Goal: Communication & Community: Answer question/provide support

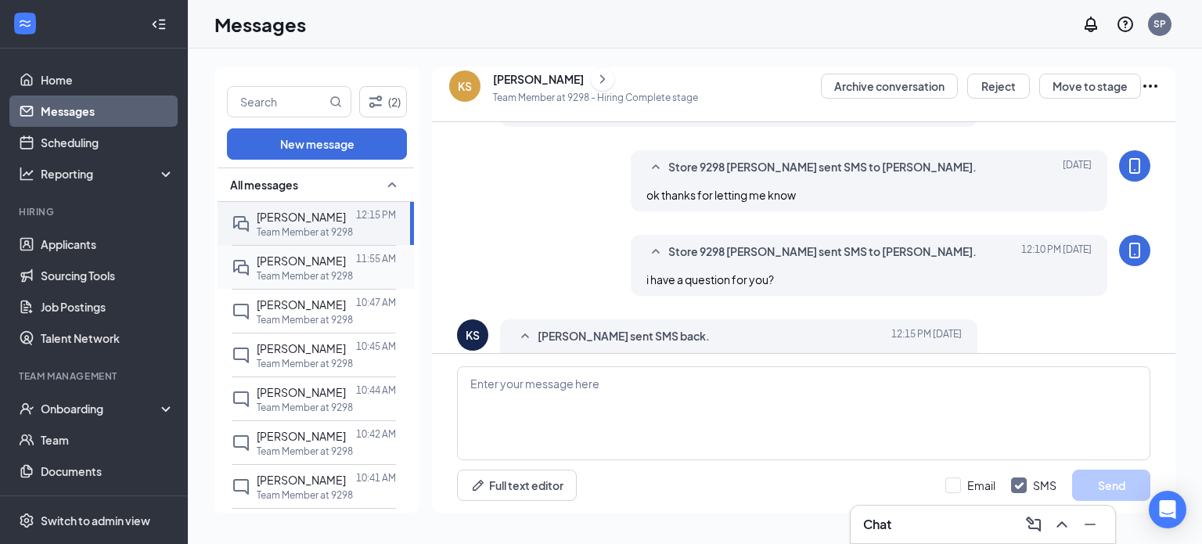
scroll to position [716, 0]
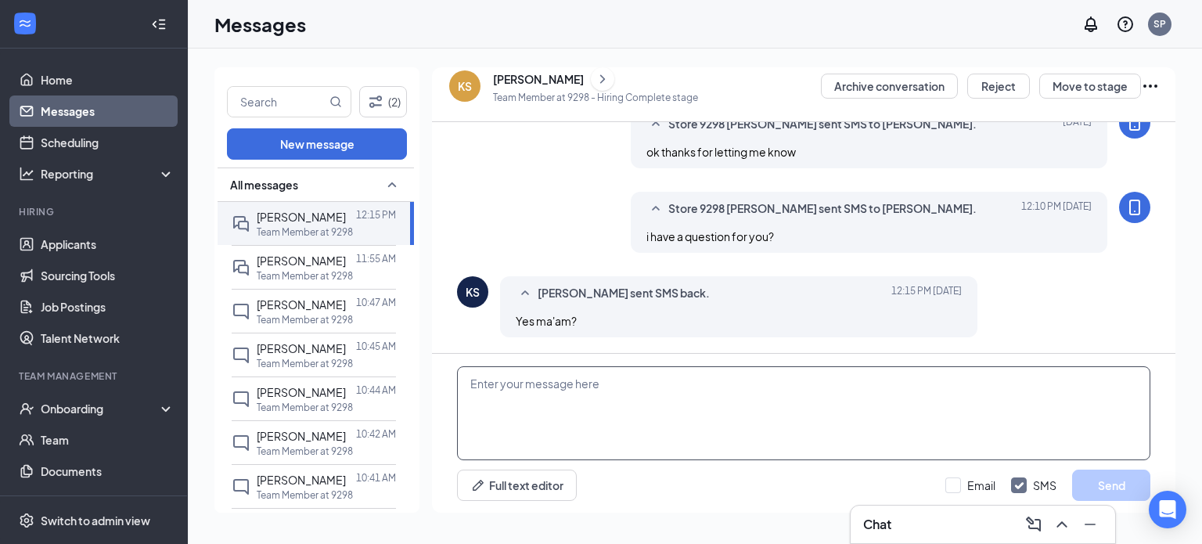
click at [647, 396] on textarea at bounding box center [804, 413] width 694 height 94
type textarea "is there any possible way that ypu can stay till 4 [DATE]?"
click at [1139, 487] on button "Send" at bounding box center [1111, 485] width 78 height 31
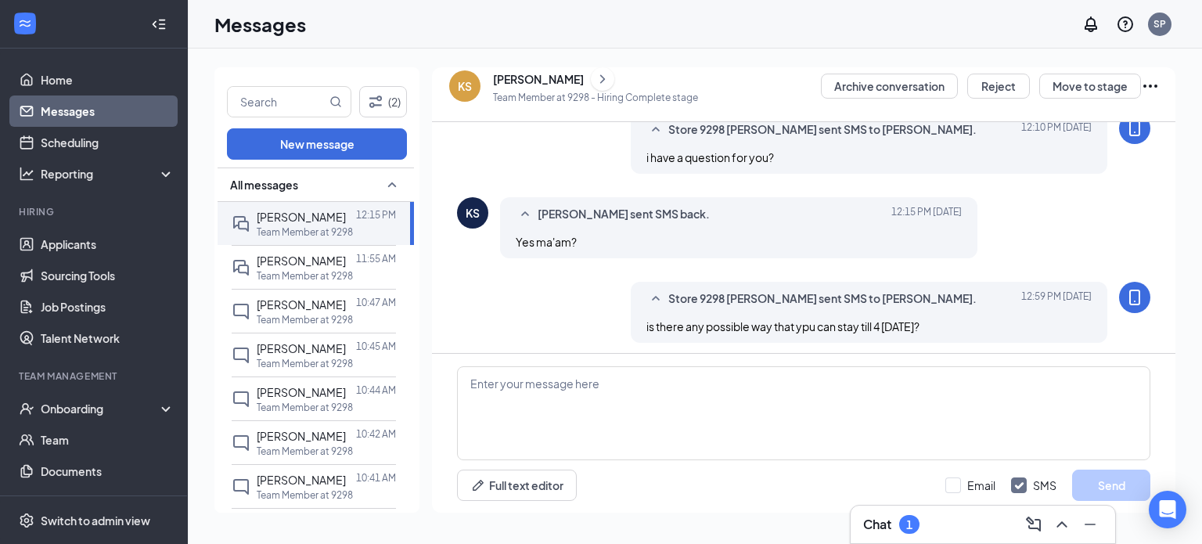
scroll to position [801, 0]
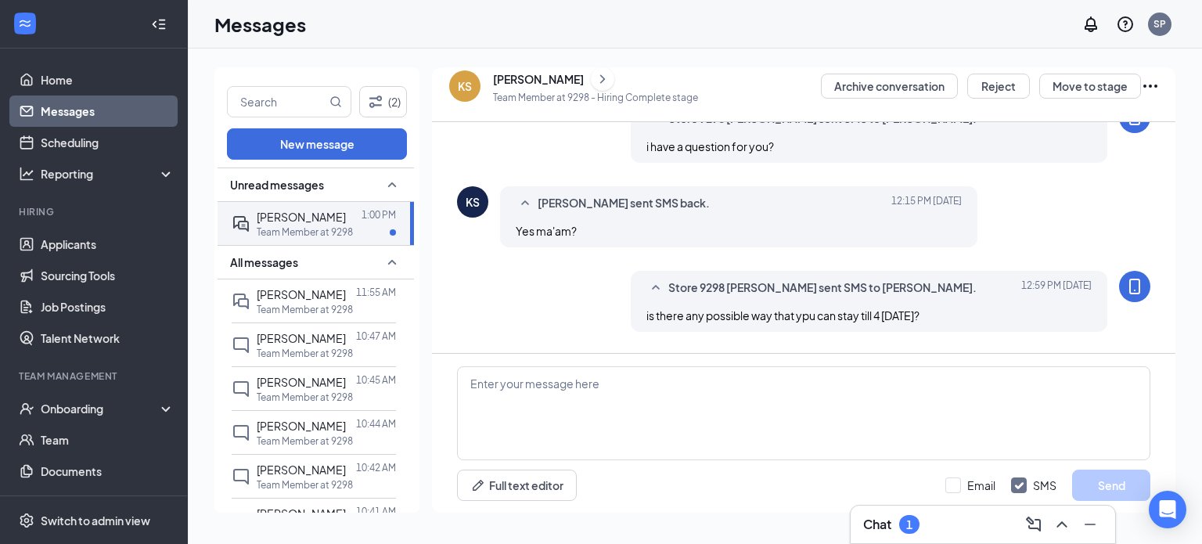
scroll to position [716, 0]
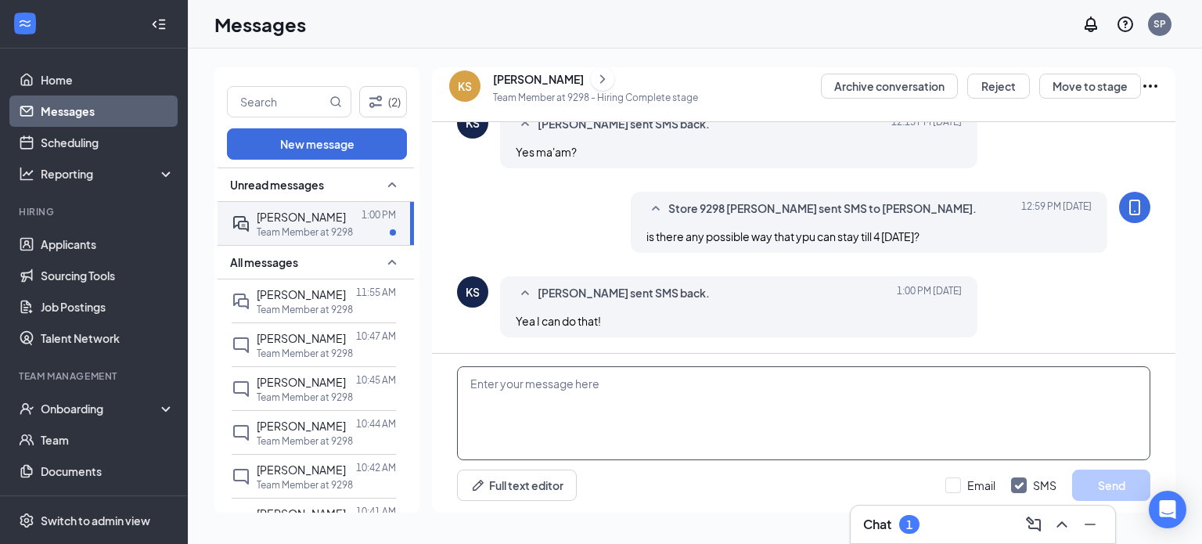
drag, startPoint x: 700, startPoint y: 450, endPoint x: 711, endPoint y: 426, distance: 26.6
click at [701, 450] on textarea at bounding box center [804, 413] width 694 height 94
type textarea "thank you. i appariciate it"
click at [1100, 497] on button "Send" at bounding box center [1111, 485] width 78 height 31
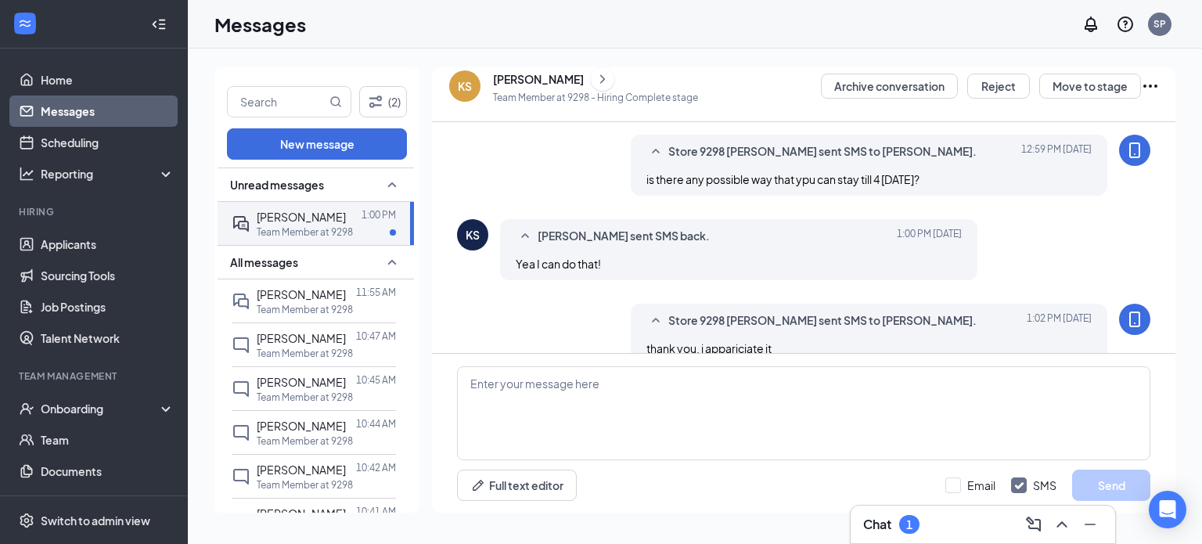
scroll to position [801, 0]
